Goal: Navigation & Orientation: Find specific page/section

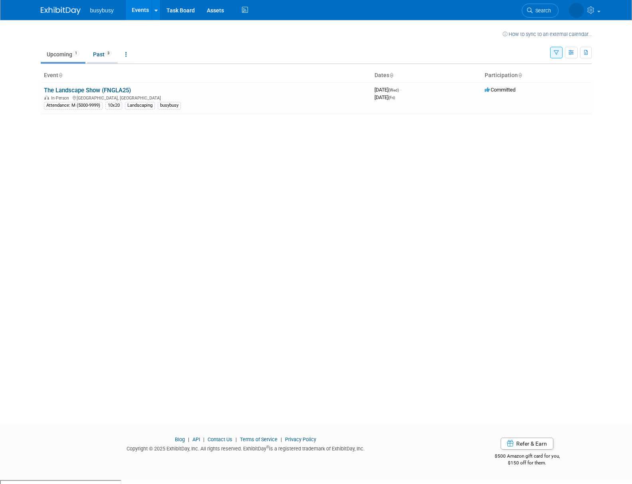
click at [95, 56] on link "Past 3" at bounding box center [102, 54] width 31 height 15
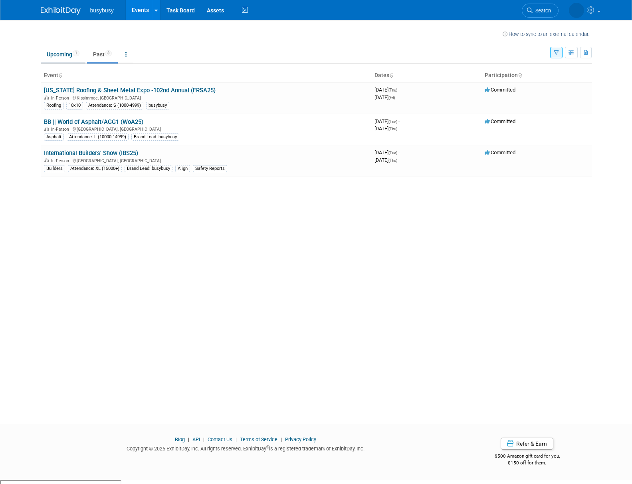
click at [55, 53] on link "Upcoming 1" at bounding box center [63, 54] width 45 height 15
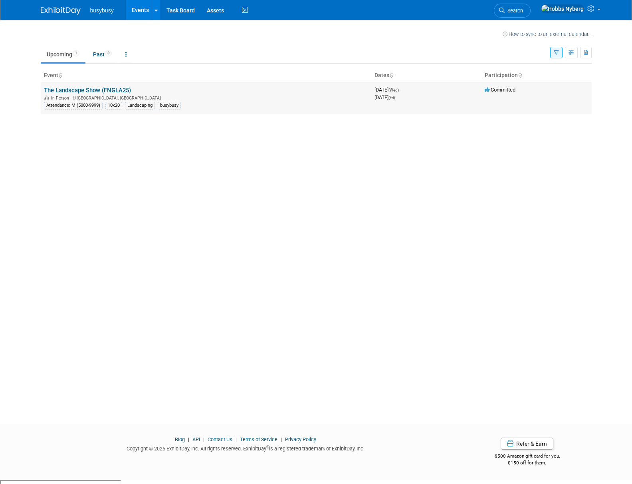
click at [74, 89] on link "The Landscape Show (FNGLA25)" at bounding box center [87, 90] width 87 height 7
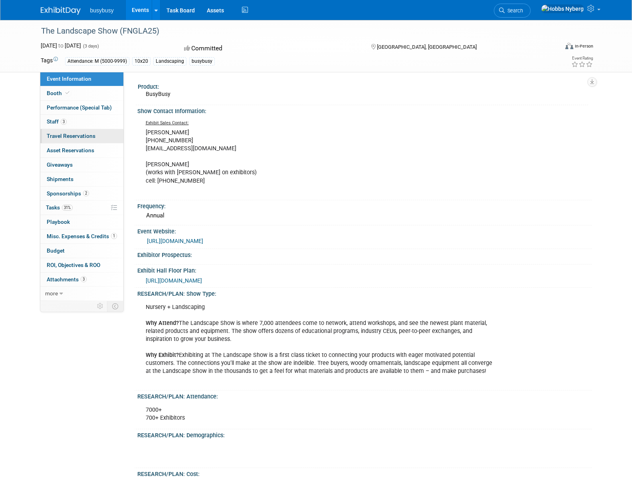
click at [87, 141] on link "0 Travel Reservations 0" at bounding box center [81, 136] width 83 height 14
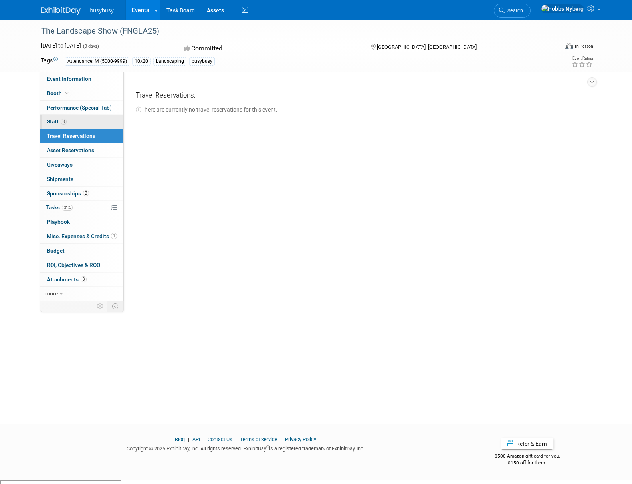
click at [81, 121] on link "3 Staff 3" at bounding box center [81, 122] width 83 height 14
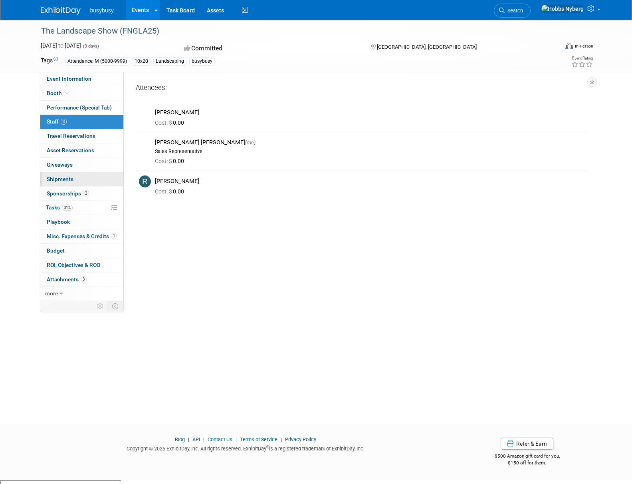
click at [81, 176] on link "0 Shipments 0" at bounding box center [81, 179] width 83 height 14
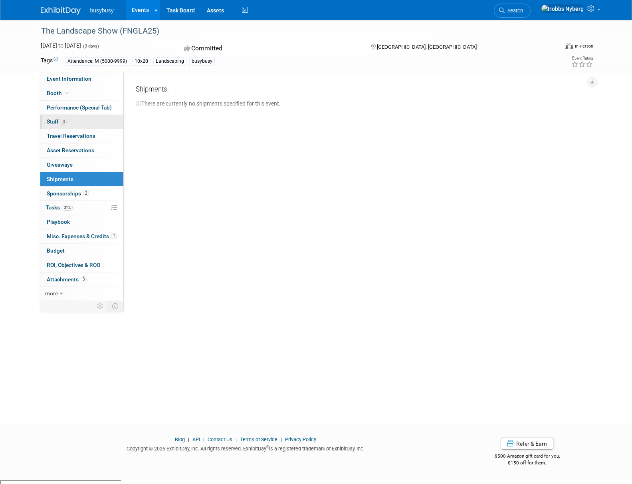
click at [90, 121] on link "3 Staff 3" at bounding box center [81, 122] width 83 height 14
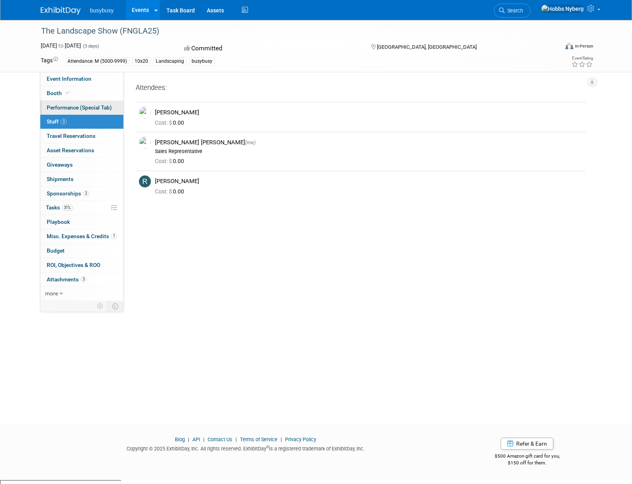
click at [70, 107] on span "Performance (Special Tab)" at bounding box center [79, 107] width 65 height 6
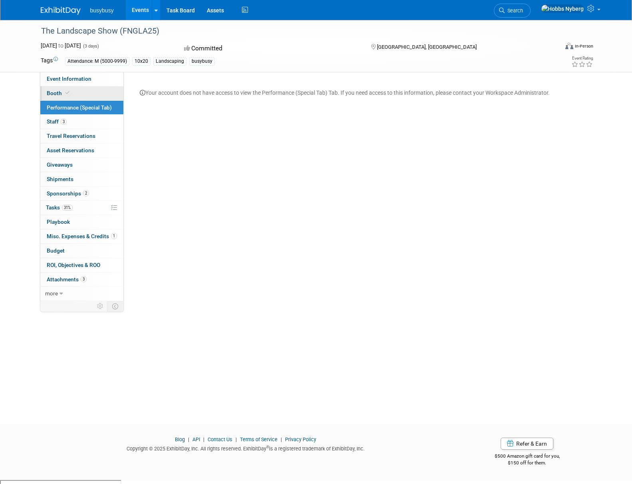
click at [69, 96] on span "Booth" at bounding box center [59, 93] width 24 height 6
